Goal: Participate in discussion

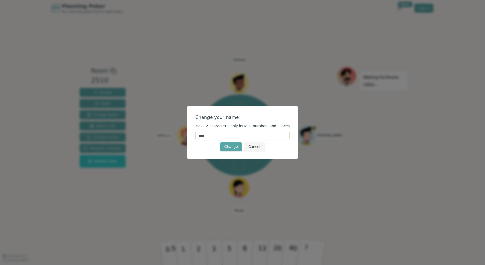
drag, startPoint x: 220, startPoint y: 135, endPoint x: 202, endPoint y: 135, distance: 18.5
click at [202, 135] on input "****" at bounding box center [242, 135] width 95 height 9
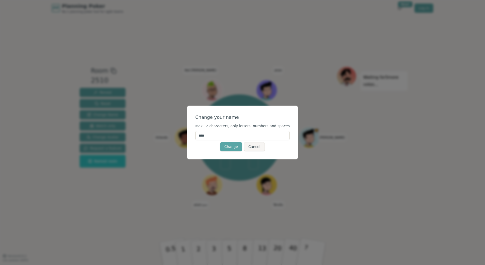
type input "*"
type input "*****"
click at [231, 146] on button "Change" at bounding box center [231, 146] width 22 height 9
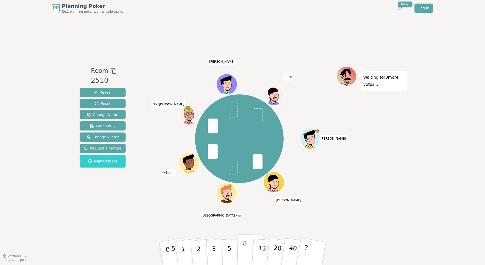
click at [245, 247] on p "8" at bounding box center [244, 252] width 4 height 27
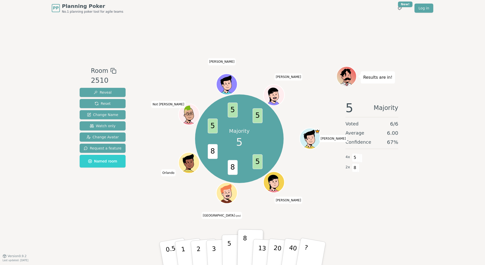
click at [229, 249] on p "5" at bounding box center [229, 253] width 4 height 27
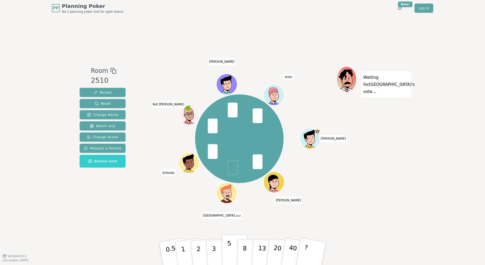
click at [227, 253] on button "5" at bounding box center [235, 253] width 26 height 39
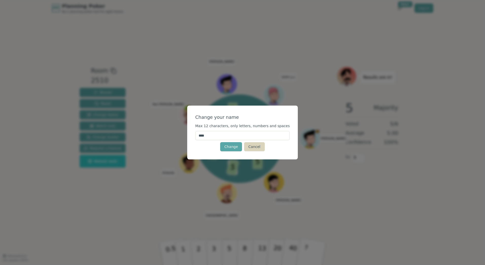
click at [253, 146] on button "Cancel" at bounding box center [254, 146] width 21 height 9
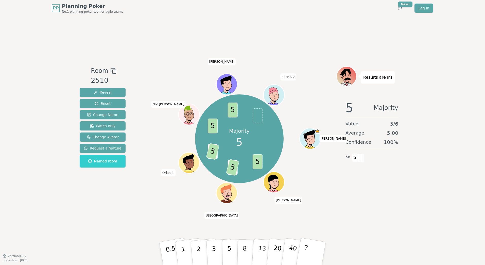
click at [255, 30] on div "Room 2510 Reveal Reset Change Name Watch only Change Avatar Request a feature N…" at bounding box center [243, 135] width 330 height 239
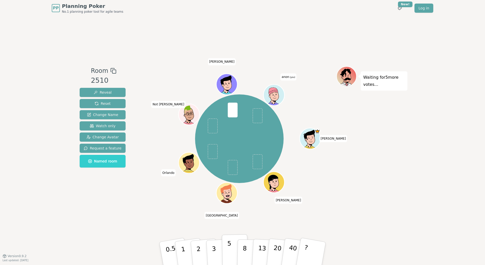
click at [227, 249] on button "5" at bounding box center [235, 253] width 26 height 39
click at [227, 244] on button "5" at bounding box center [235, 253] width 26 height 39
click at [312, 199] on div "Justin Lee Bilbo Orlando Not Shaun Lee anon (you)" at bounding box center [239, 138] width 194 height 127
click at [226, 243] on button "5" at bounding box center [235, 253] width 26 height 39
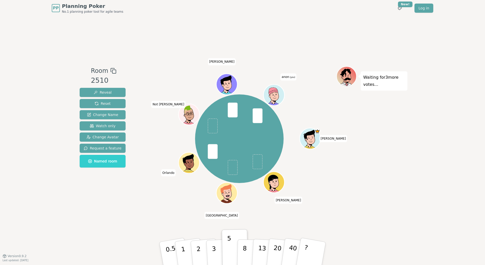
click at [374, 194] on div "Waiting for 3 more votes..." at bounding box center [371, 136] width 71 height 140
click at [227, 247] on button "5" at bounding box center [235, 253] width 26 height 39
click at [351, 204] on div "Waiting for 3 more votes..." at bounding box center [371, 136] width 71 height 140
drag, startPoint x: 235, startPoint y: 242, endPoint x: 233, endPoint y: 245, distance: 3.2
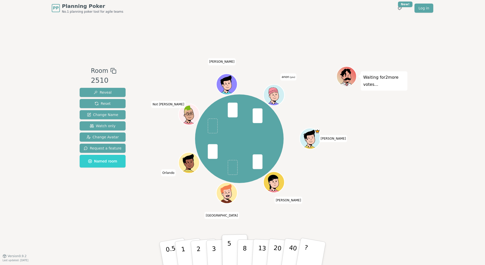
click at [235, 243] on button "5" at bounding box center [235, 253] width 26 height 39
click at [233, 243] on button "5" at bounding box center [235, 253] width 26 height 39
click at [229, 247] on p "5" at bounding box center [229, 253] width 4 height 27
click at [232, 165] on span at bounding box center [233, 167] width 10 height 15
